Goal: Transaction & Acquisition: Purchase product/service

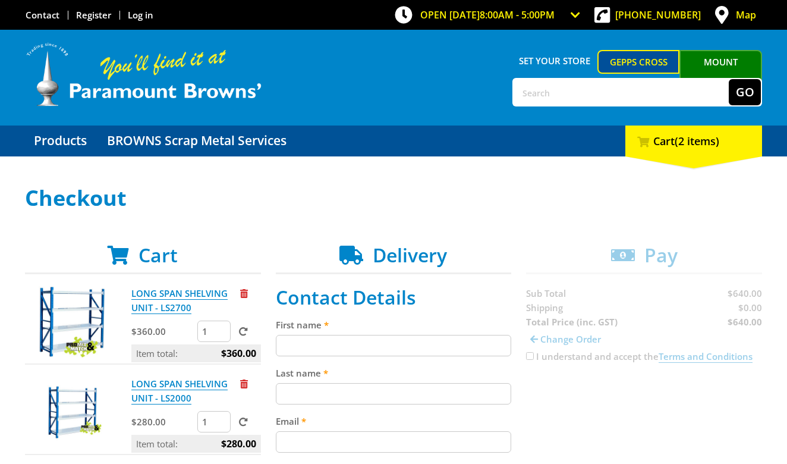
scroll to position [110, 0]
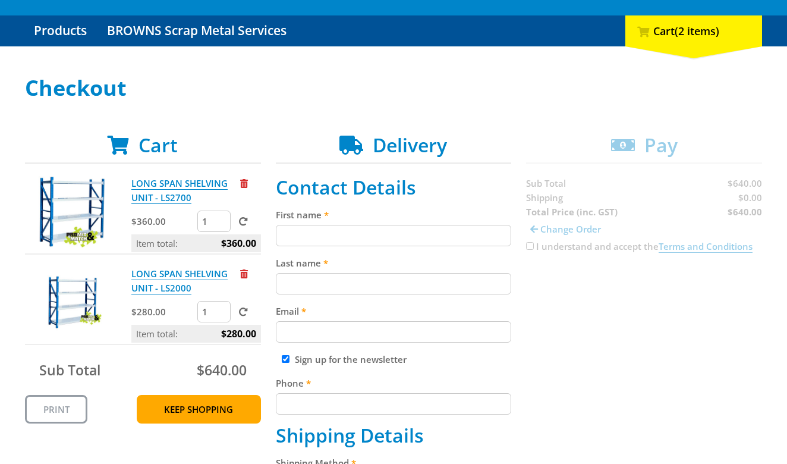
type input "0"
click at [219, 225] on input "0" at bounding box center [213, 220] width 33 height 21
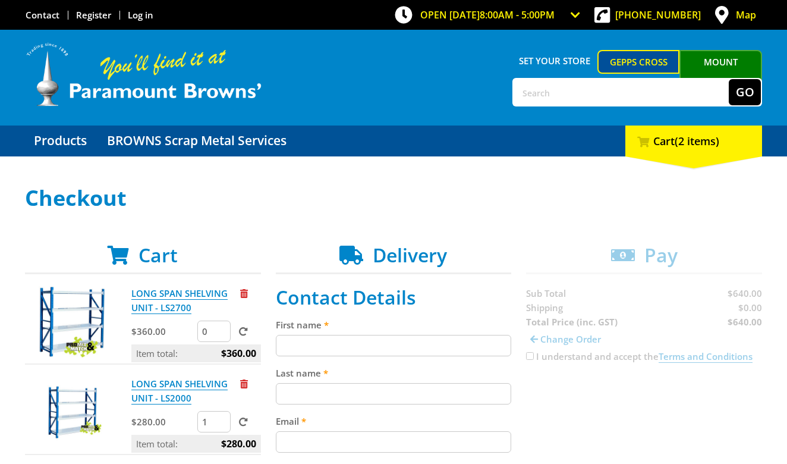
scroll to position [0, 0]
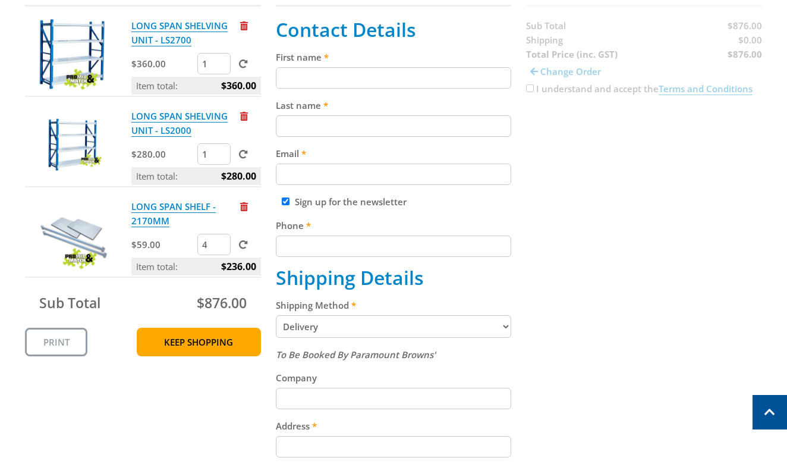
scroll to position [263, 0]
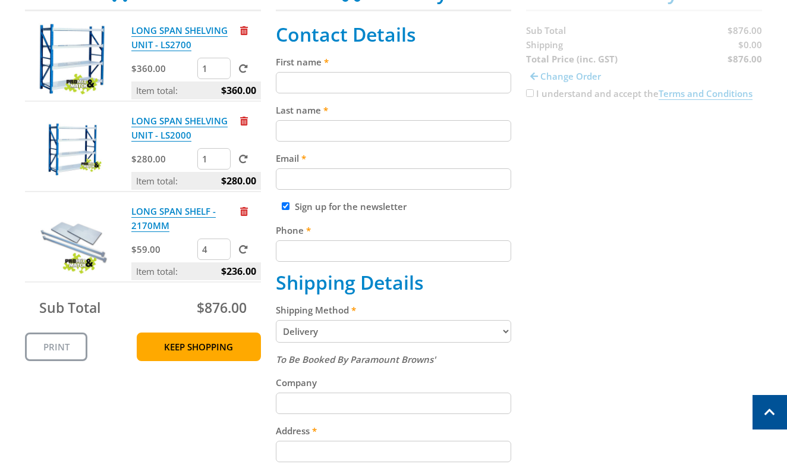
type input "0"
click at [222, 71] on input "0" at bounding box center [213, 68] width 33 height 21
click at [241, 68] on span at bounding box center [243, 68] width 9 height 9
click at [0, 0] on input "submit" at bounding box center [0, 0] width 0 height 0
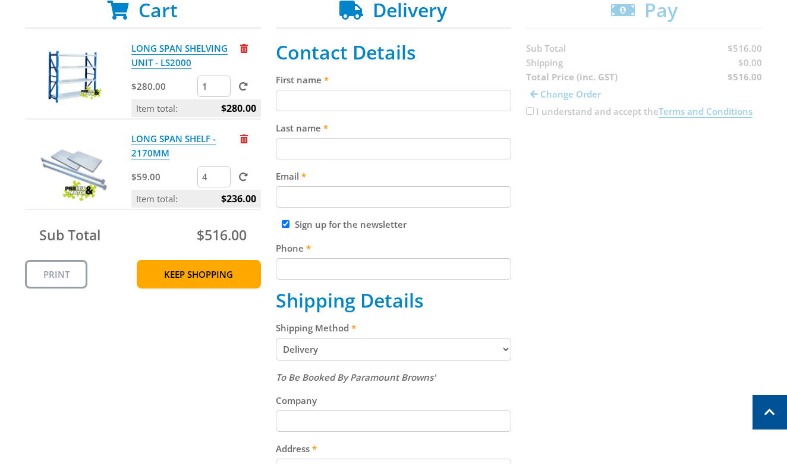
scroll to position [233, 0]
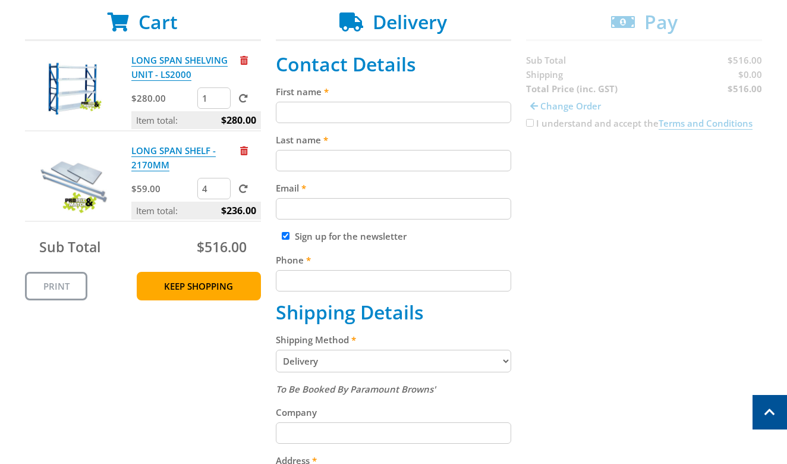
select select "Pickup"
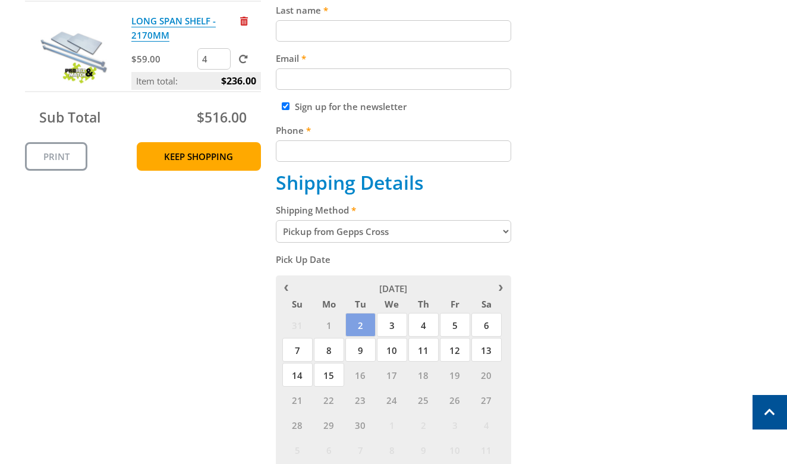
scroll to position [363, 0]
click at [364, 313] on span "2" at bounding box center [360, 324] width 30 height 24
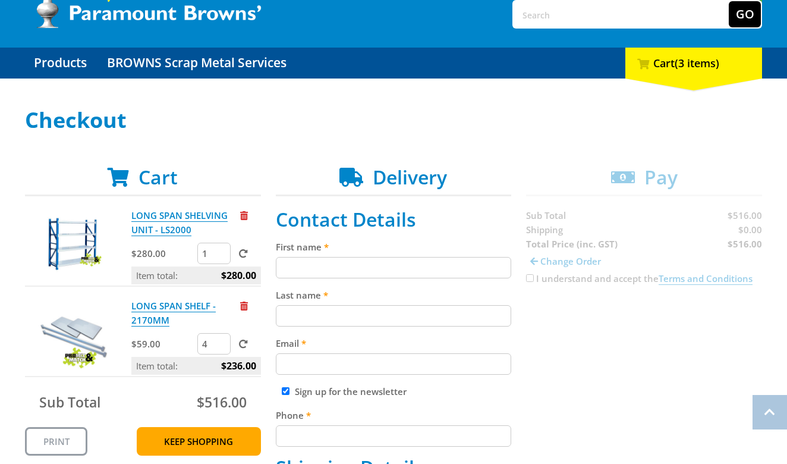
scroll to position [75, 0]
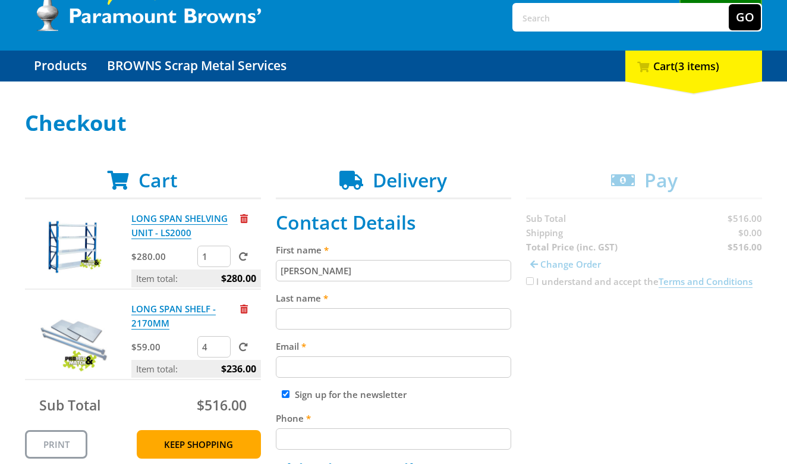
type input "Peter"
type input "Hardy"
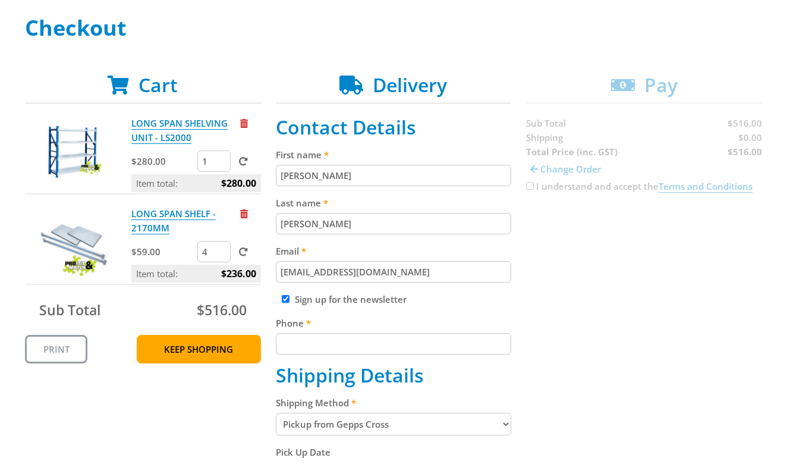
scroll to position [193, 0]
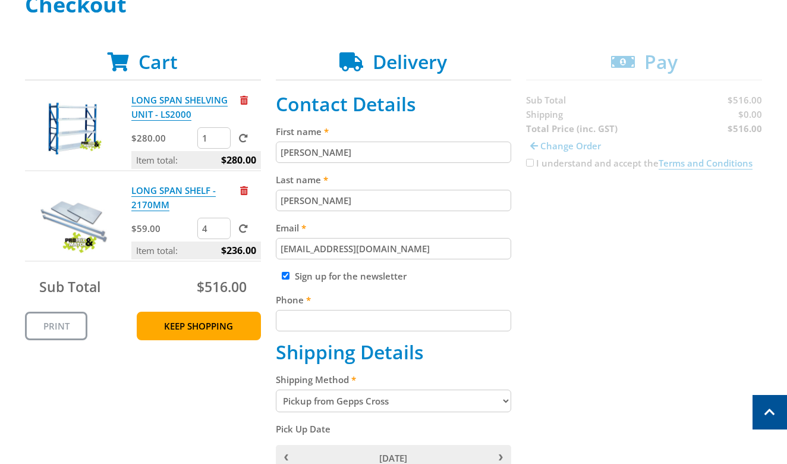
type input "prdy1@mail.com"
click at [283, 275] on input "Sign up for the newsletter" at bounding box center [286, 276] width 8 height 8
checkbox input "false"
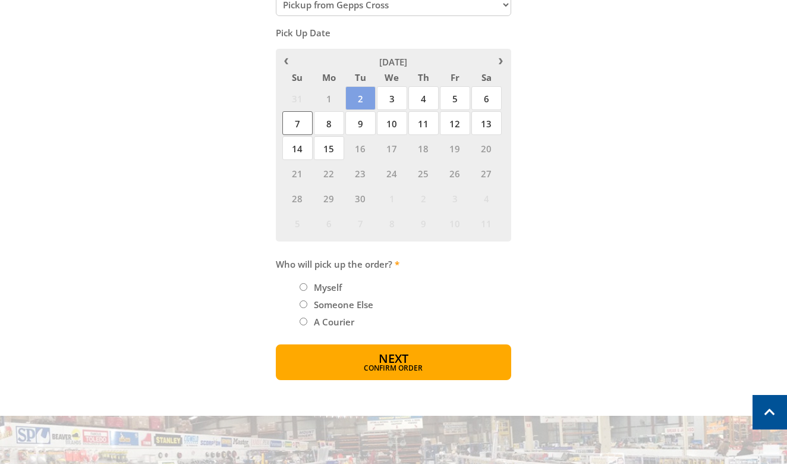
scroll to position [591, 0]
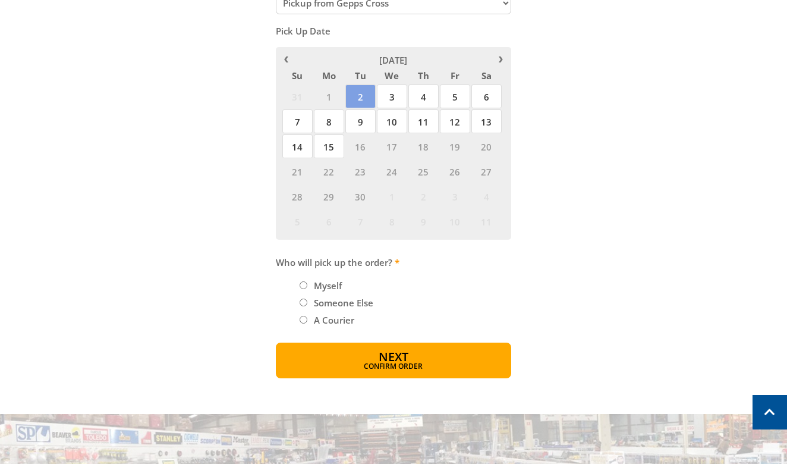
type input "0403965260"
click at [303, 281] on input "Myself" at bounding box center [304, 285] width 8 height 8
radio input "true"
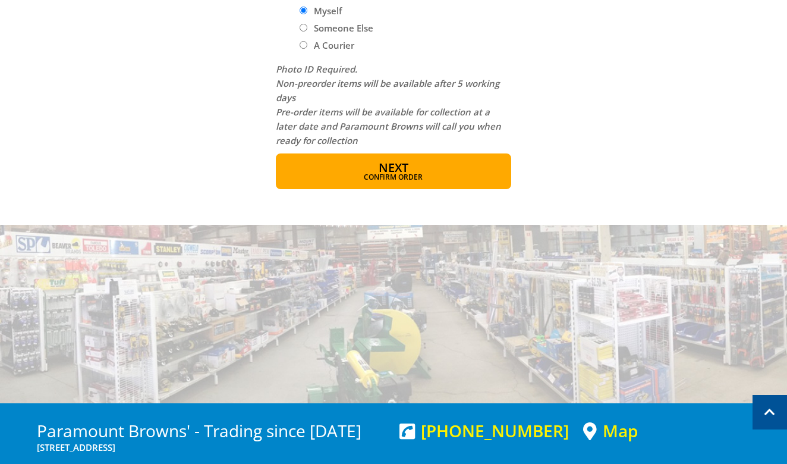
scroll to position [869, 0]
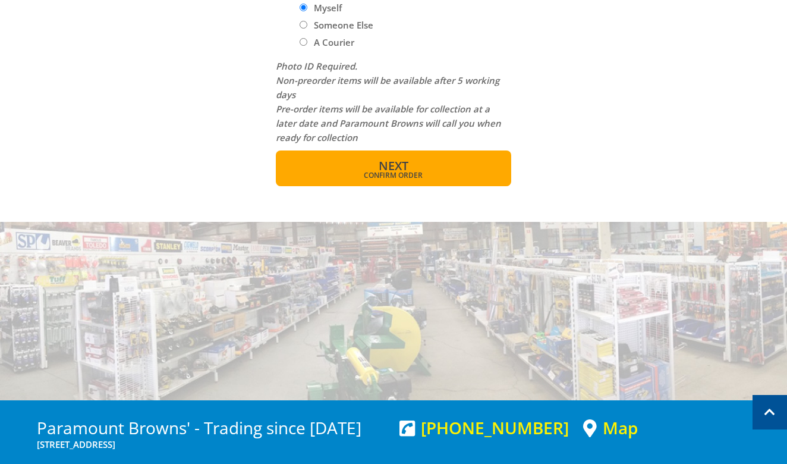
click at [394, 172] on span "Confirm order" at bounding box center [393, 175] width 185 height 7
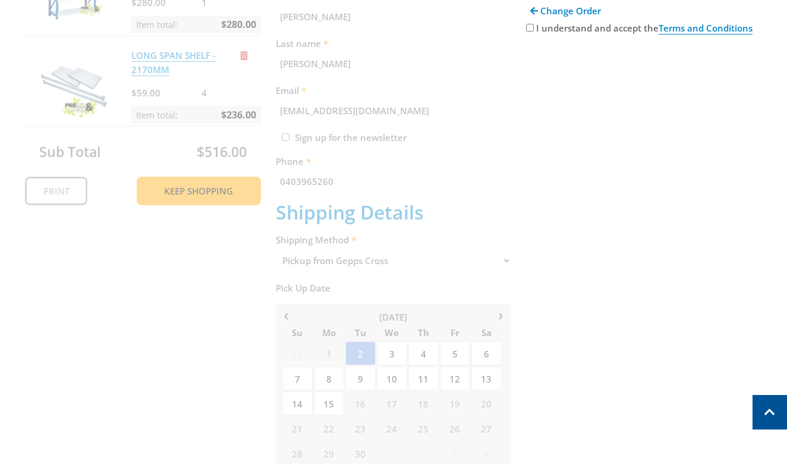
scroll to position [244, 0]
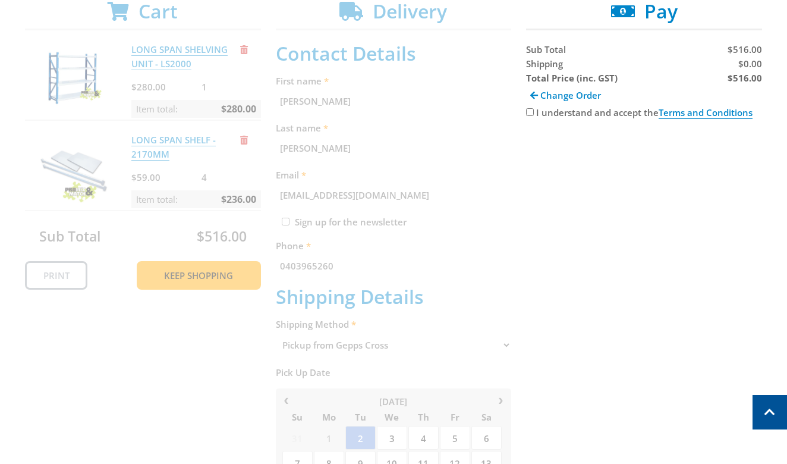
click at [530, 115] on input "I understand and accept the Terms and Conditions" at bounding box center [530, 112] width 8 height 8
checkbox input "true"
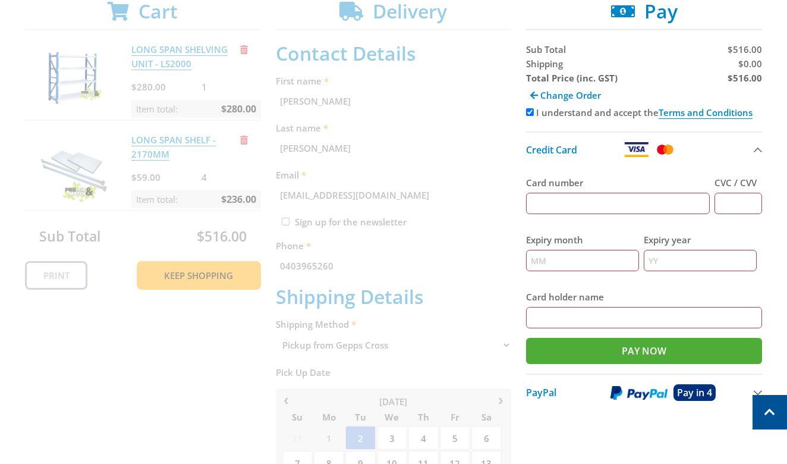
click at [550, 203] on input "Card number" at bounding box center [618, 203] width 184 height 21
paste input "4434600003345860"
type input "4434600003345860"
click at [731, 203] on input "CVC / CVV" at bounding box center [739, 203] width 48 height 21
paste input "714"
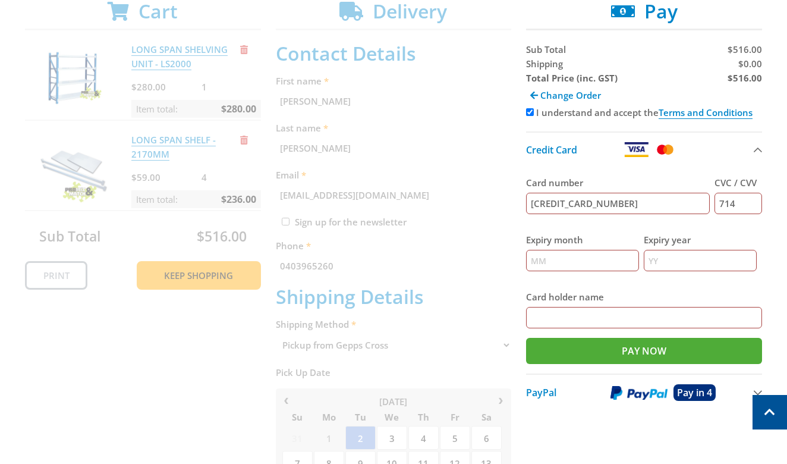
type input "714"
click at [537, 314] on input "Card holder name" at bounding box center [644, 317] width 236 height 21
paste input "Peter Hardy"
type input "Peter Hardy"
click at [534, 259] on input "Expiry month" at bounding box center [582, 260] width 113 height 21
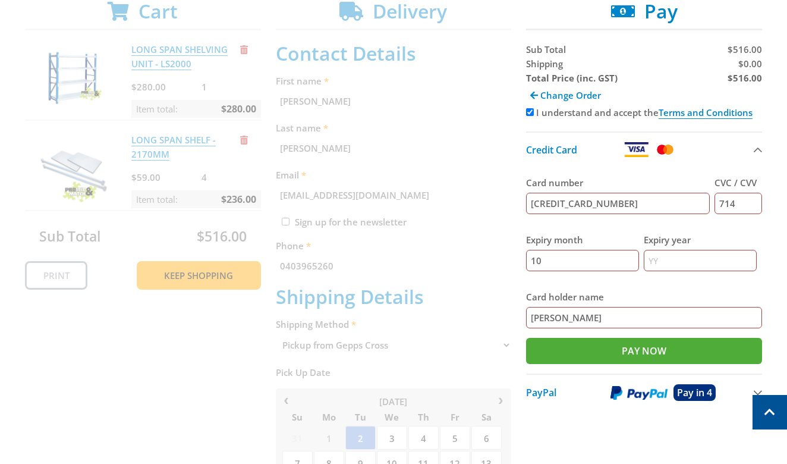
type input "10"
click at [644, 263] on div "Expiry month 10 Expiry year" at bounding box center [644, 252] width 236 height 57
click at [650, 259] on input "Expiry year" at bounding box center [700, 260] width 113 height 21
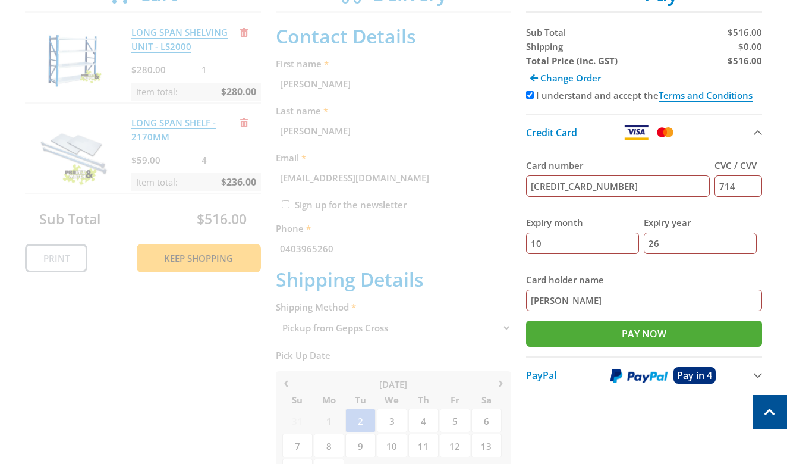
scroll to position [260, 0]
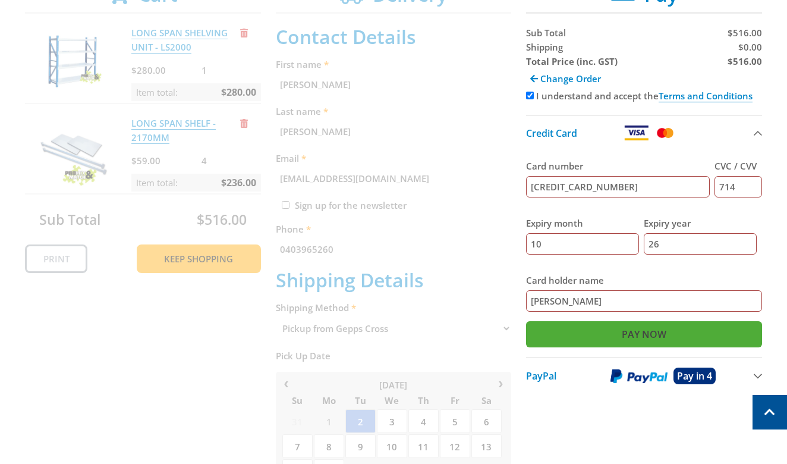
type input "26"
click at [633, 332] on input "Pay Now" at bounding box center [644, 334] width 236 height 26
type input "Paying..."
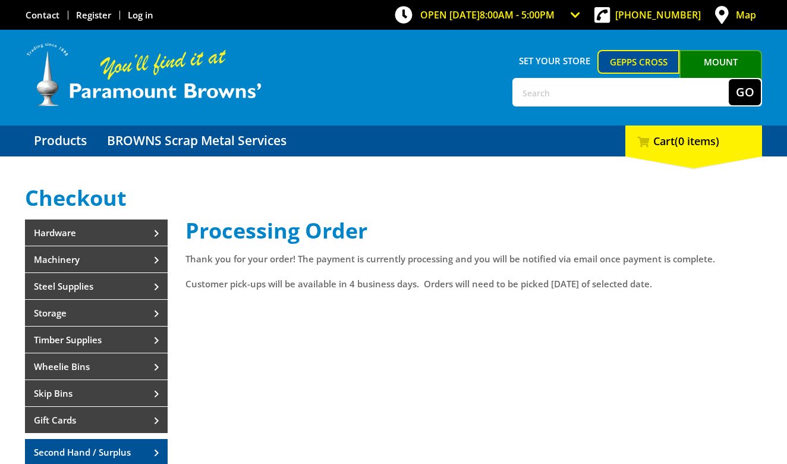
click at [721, 62] on link "Mount [PERSON_NAME]" at bounding box center [720, 72] width 83 height 45
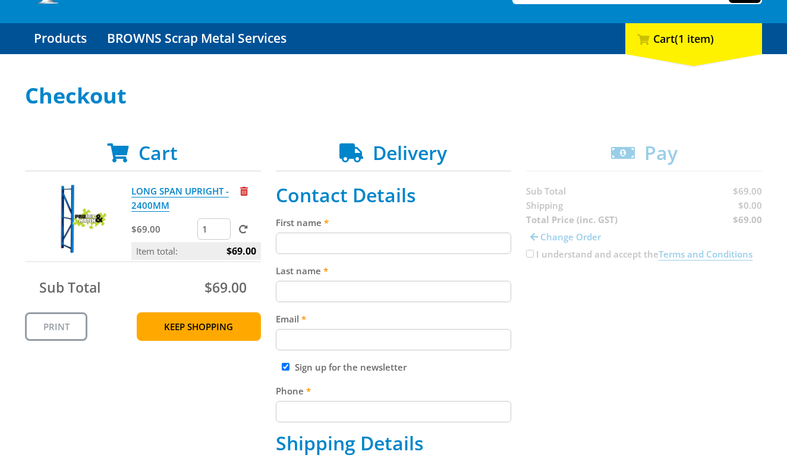
scroll to position [106, 0]
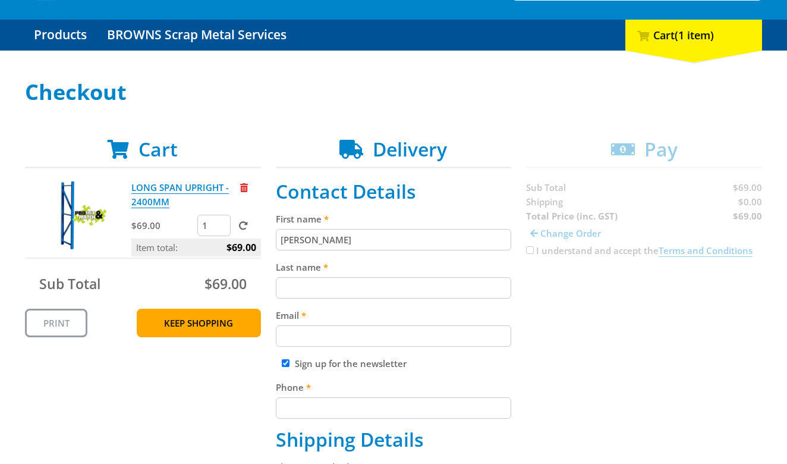
type input "Peter"
type input "Hardy"
click at [388, 320] on label "Email" at bounding box center [394, 315] width 236 height 14
click at [388, 325] on input "Email" at bounding box center [394, 335] width 236 height 21
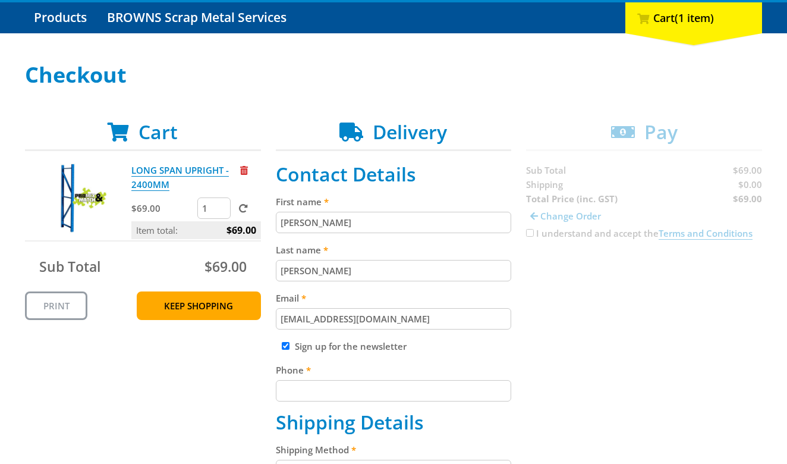
scroll to position [130, 0]
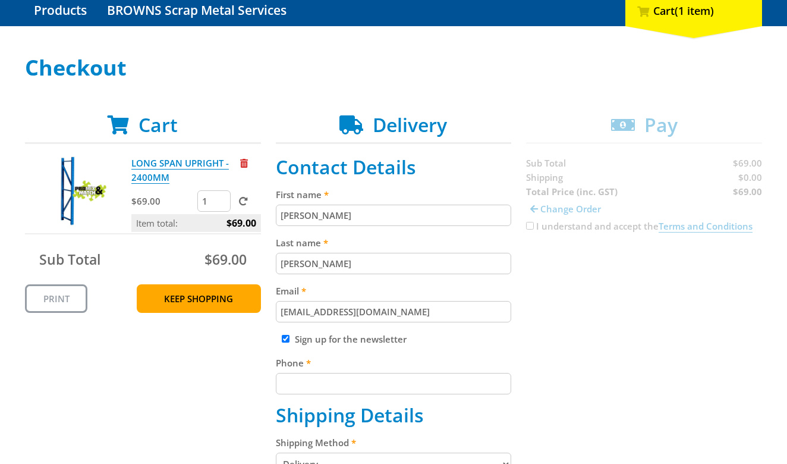
type input "prdy1@mail.com"
click at [285, 342] on input "Sign up for the newsletter" at bounding box center [286, 339] width 8 height 8
checkbox input "false"
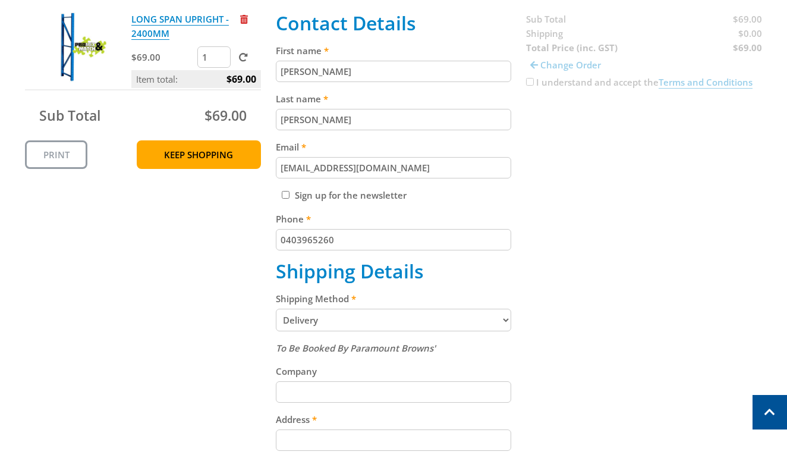
scroll to position [275, 0]
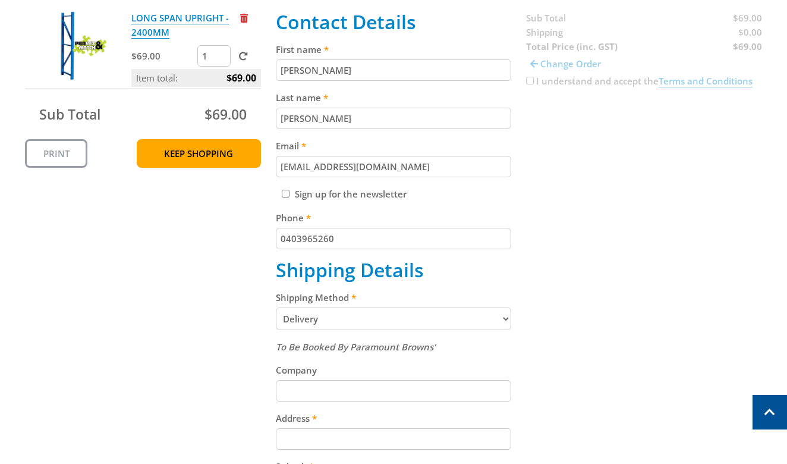
type input "0403965260"
select select "Pickup"
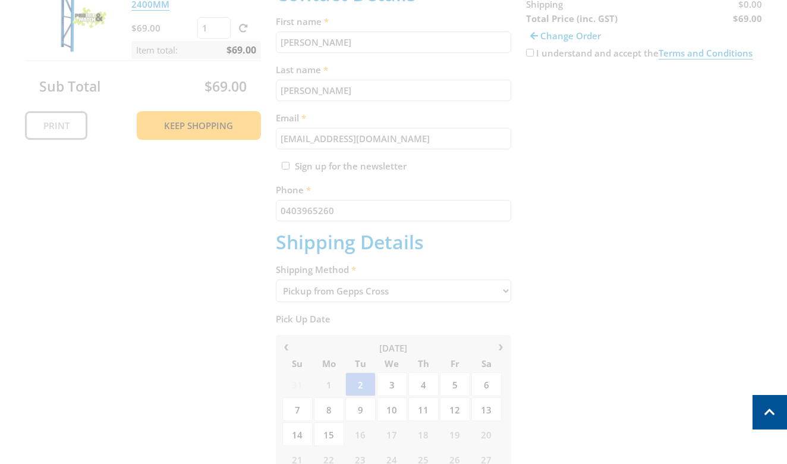
scroll to position [324, 0]
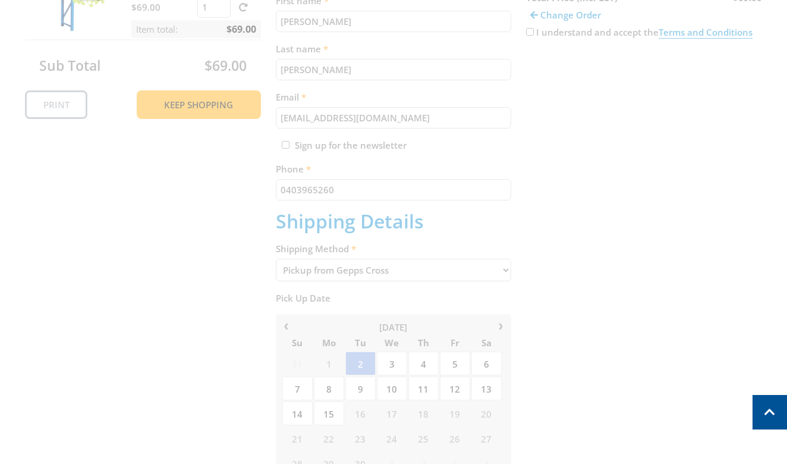
click at [360, 355] on div "Cart LONG SPAN UPRIGHT - 2400MM $69.00 1 Item total: $69.00 Sub Total $69.00 Pr…" at bounding box center [393, 282] width 737 height 725
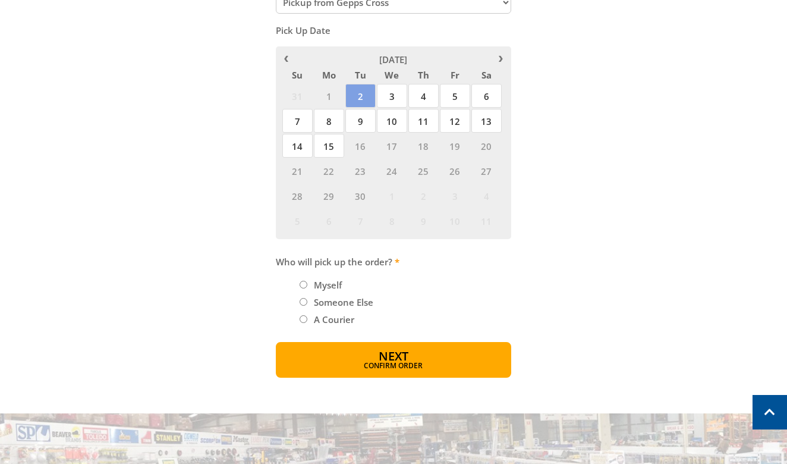
scroll to position [592, 0]
click at [302, 280] on input "Myself" at bounding box center [304, 284] width 8 height 8
radio input "true"
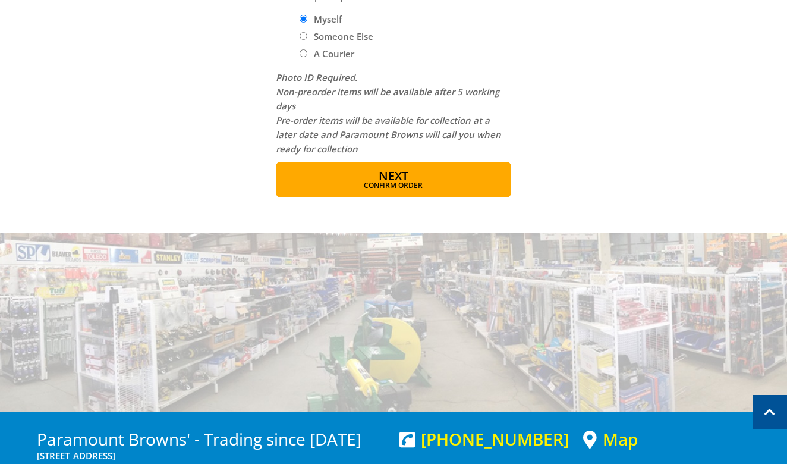
scroll to position [879, 0]
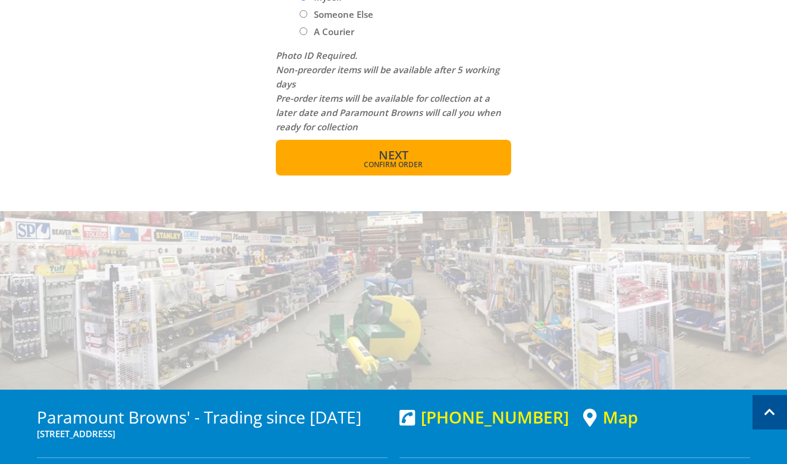
click at [394, 150] on span "Next" at bounding box center [394, 155] width 30 height 16
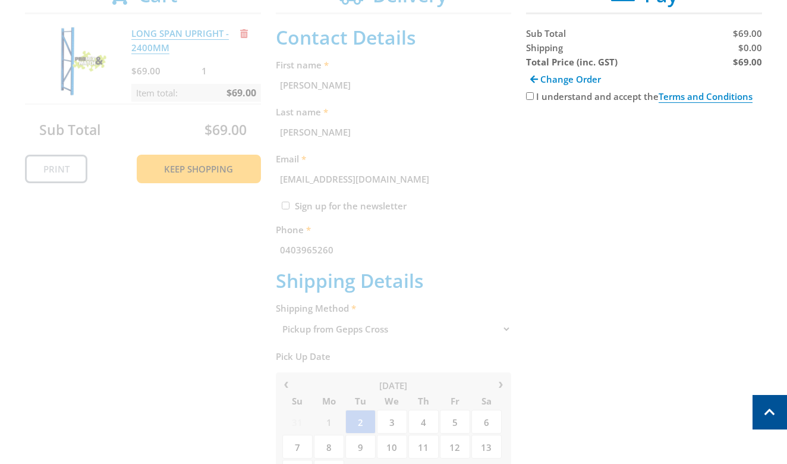
scroll to position [244, 0]
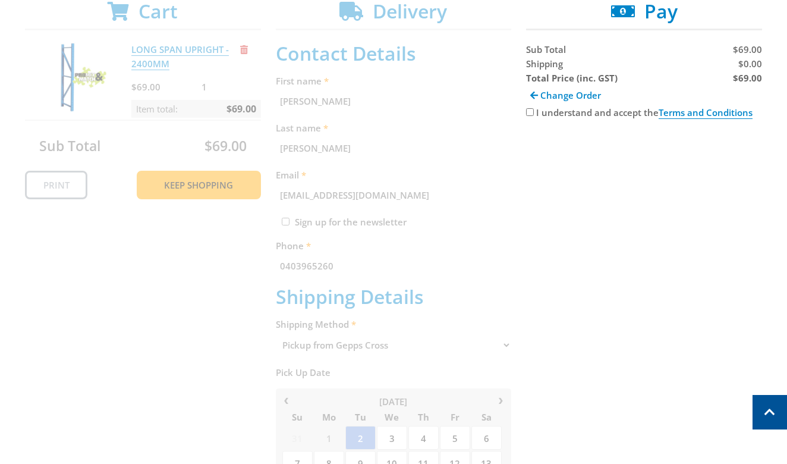
click at [530, 115] on input "I understand and accept the Terms and Conditions" at bounding box center [530, 112] width 8 height 8
checkbox input "true"
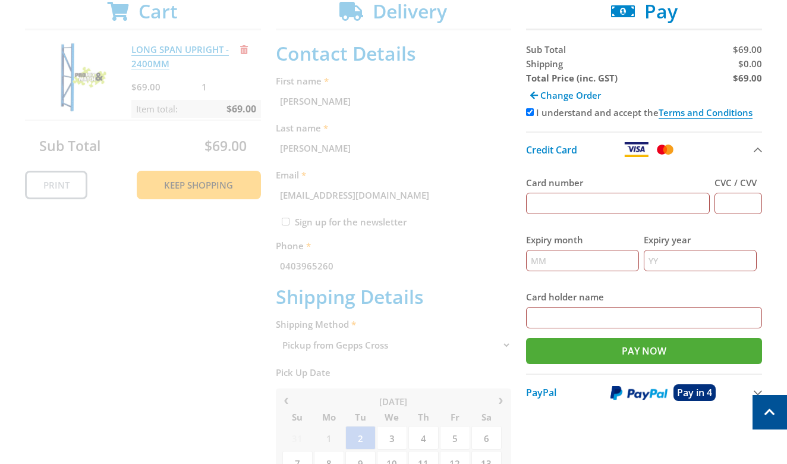
click at [538, 204] on input "Card number" at bounding box center [618, 203] width 184 height 21
paste input "4434600003345860"
type input "4434600003345860"
click at [723, 202] on input "CVC / CVV" at bounding box center [739, 203] width 48 height 21
paste input "714"
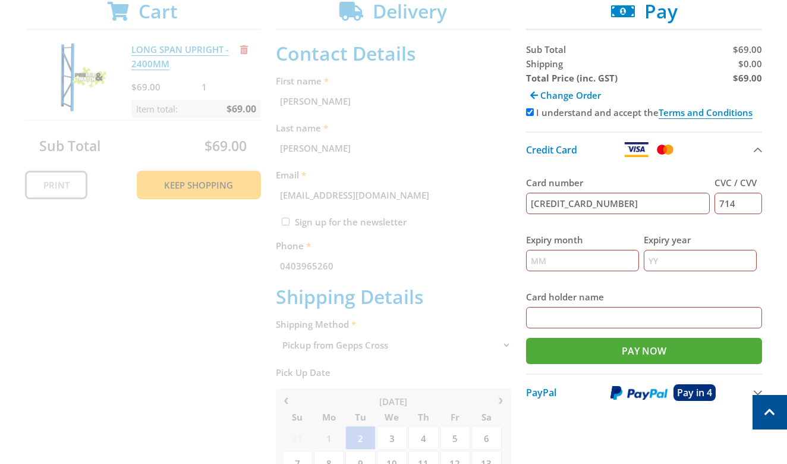
type input "714"
click at [531, 262] on input "Expiry month" at bounding box center [582, 260] width 113 height 21
type input "10"
click at [649, 259] on input "Expiry year" at bounding box center [700, 260] width 113 height 21
type input "26"
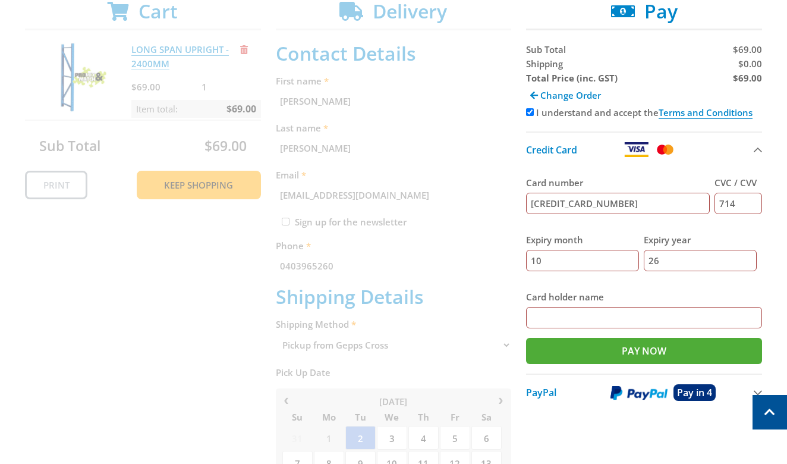
click at [551, 312] on input "Card holder name" at bounding box center [644, 317] width 236 height 21
paste input "Peter Hardy"
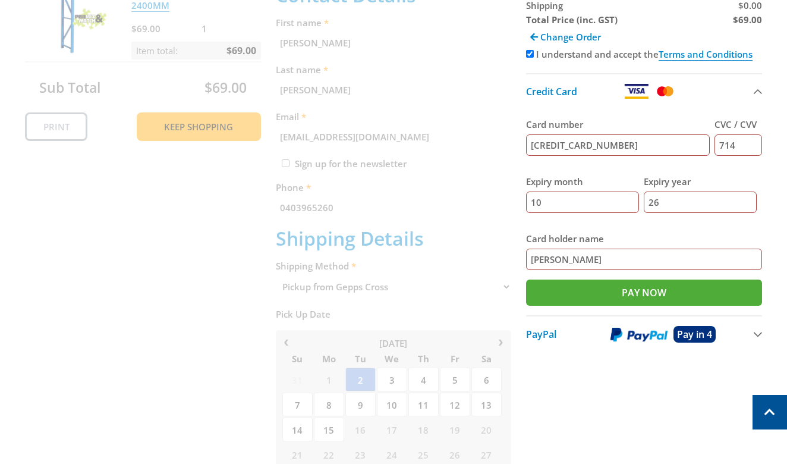
scroll to position [316, 0]
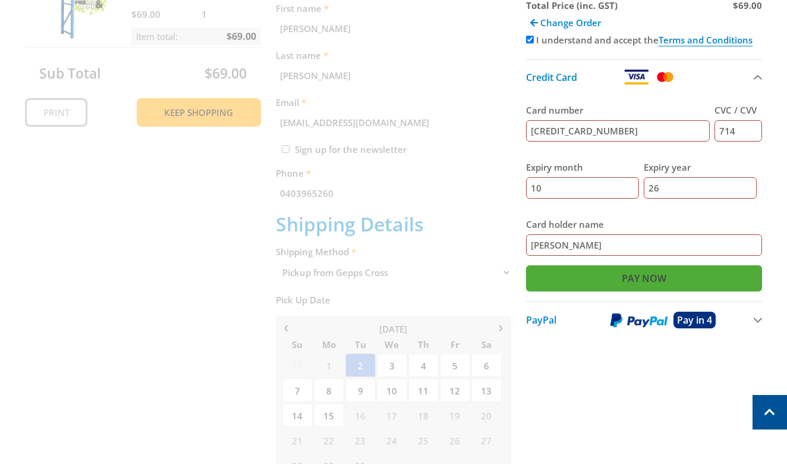
type input "Peter Hardy"
click at [619, 277] on input "Pay Now" at bounding box center [644, 278] width 236 height 26
type input "Paying..."
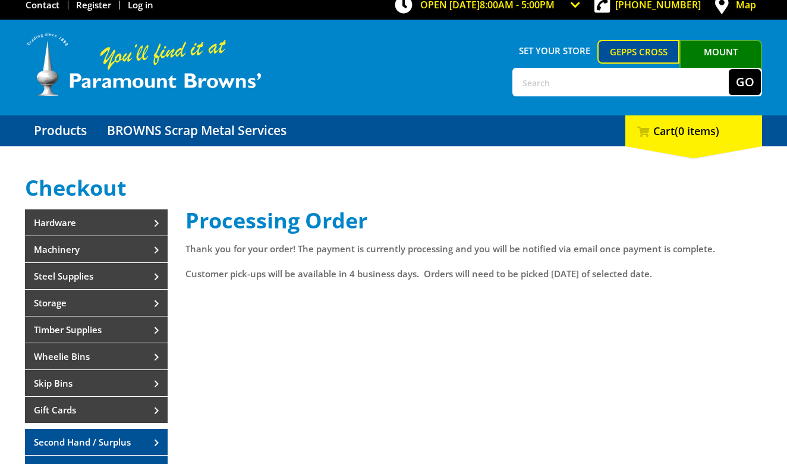
scroll to position [8, 0]
